Goal: Book appointment/travel/reservation

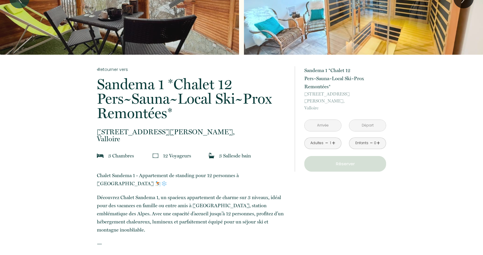
scroll to position [58, 0]
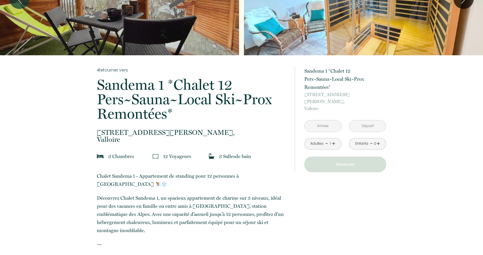
click at [324, 121] on input "text" at bounding box center [322, 126] width 37 height 11
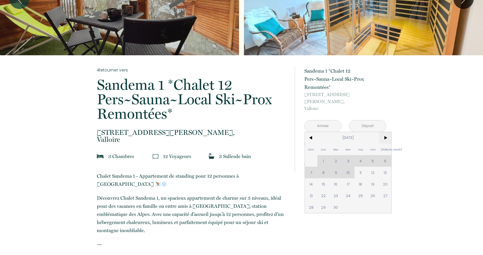
click at [387, 133] on span ">" at bounding box center [385, 138] width 12 height 12
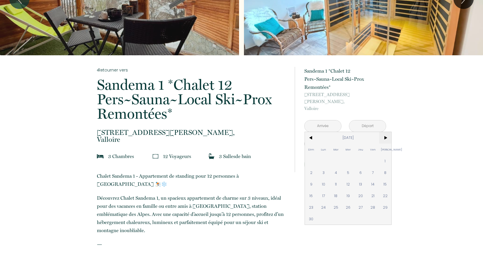
click at [387, 133] on span ">" at bounding box center [385, 138] width 12 height 12
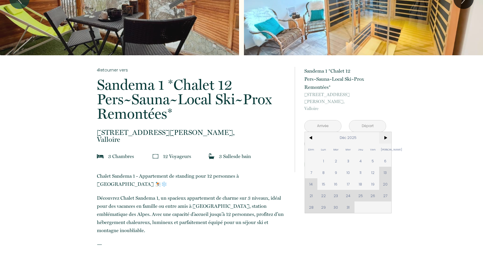
click at [387, 133] on span ">" at bounding box center [385, 138] width 12 height 12
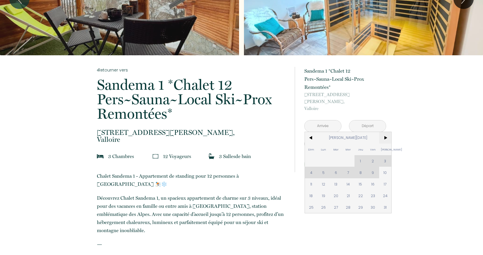
click at [385, 133] on span ">" at bounding box center [385, 138] width 12 height 12
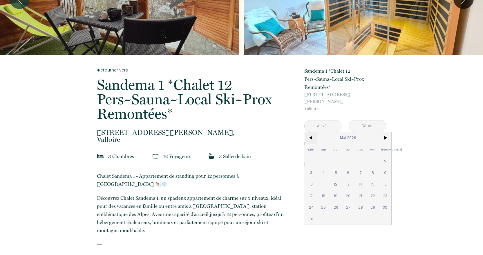
click at [312, 132] on span "<" at bounding box center [311, 138] width 12 height 12
drag, startPoint x: 385, startPoint y: 154, endPoint x: 384, endPoint y: 166, distance: 11.9
click at [384, 155] on span "4" at bounding box center [385, 161] width 12 height 12
type input "[DATE]"
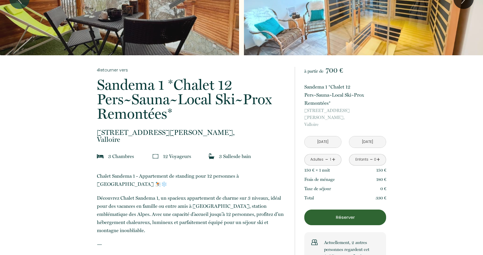
drag, startPoint x: 384, startPoint y: 166, endPoint x: 336, endPoint y: 154, distance: 49.7
click at [384, 165] on div "à partir de 700 € Sandema 1 *Chalet 12 Pers~[GEOGRAPHIC_DATA]~Local Ski~Prox Re…" at bounding box center [340, 173] width 91 height 237
click at [336, 154] on div "Adultes - 1 +" at bounding box center [322, 160] width 37 height 12
click at [334, 155] on link "+" at bounding box center [333, 159] width 3 height 9
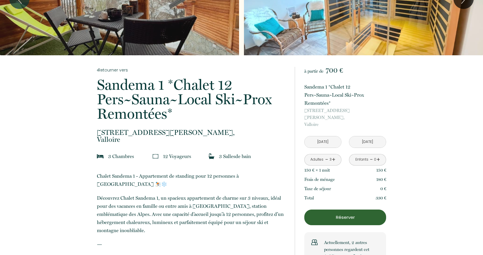
click at [334, 155] on link "+" at bounding box center [333, 159] width 3 height 9
click at [379, 155] on link "+" at bounding box center [377, 159] width 3 height 9
click at [378, 155] on link "+" at bounding box center [377, 159] width 3 height 9
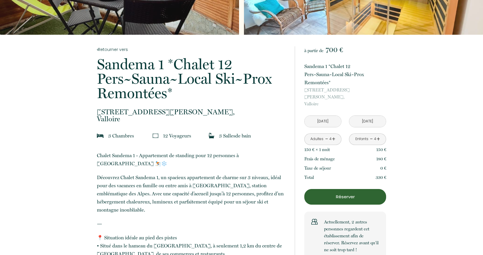
scroll to position [87, 0]
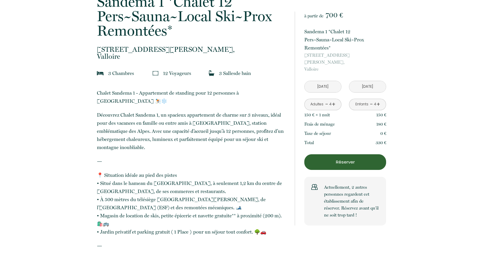
scroll to position [145, 0]
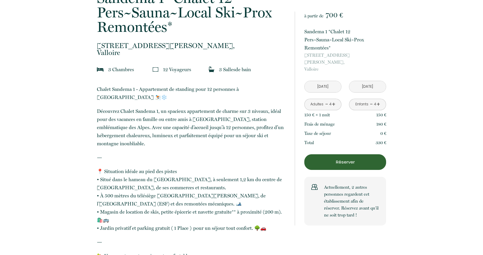
click at [366, 81] on input "[DATE]" at bounding box center [367, 86] width 37 height 11
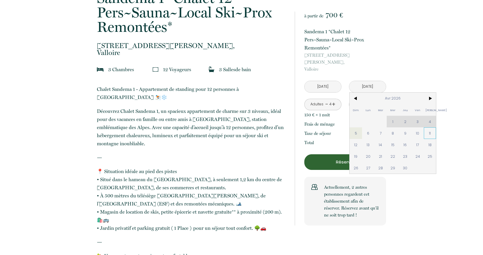
click at [426, 128] on span "11" at bounding box center [430, 134] width 12 height 12
type input "[DATE]"
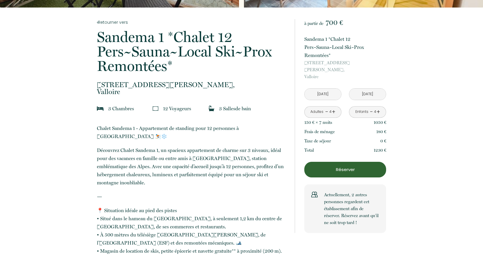
scroll to position [116, 0]
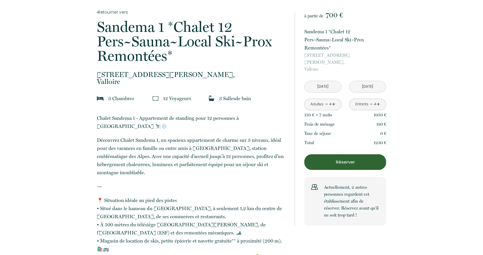
drag, startPoint x: 305, startPoint y: 126, endPoint x: 340, endPoint y: 123, distance: 35.0
click at [340, 129] on div "Taxe de séjour 0 €" at bounding box center [345, 133] width 82 height 9
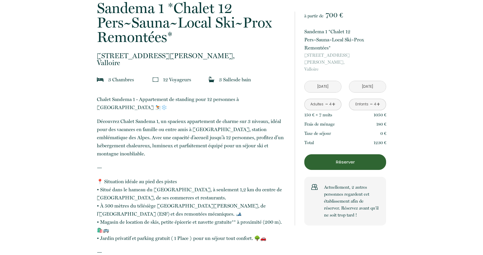
scroll to position [145, 0]
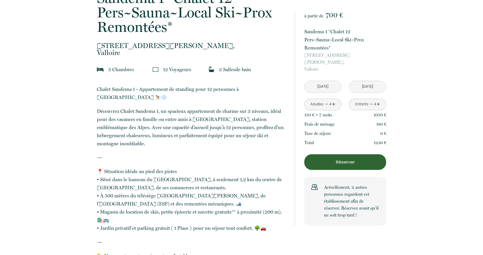
drag, startPoint x: 365, startPoint y: 206, endPoint x: 320, endPoint y: 191, distance: 48.1
click at [320, 191] on div "Actuellement, 2 autres personnes regardent cet établissement afin de réserver. …" at bounding box center [345, 201] width 82 height 49
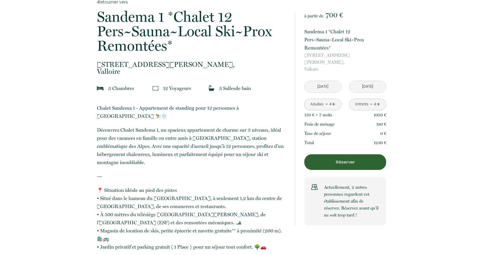
scroll to position [116, 0]
